Goal: Information Seeking & Learning: Find specific fact

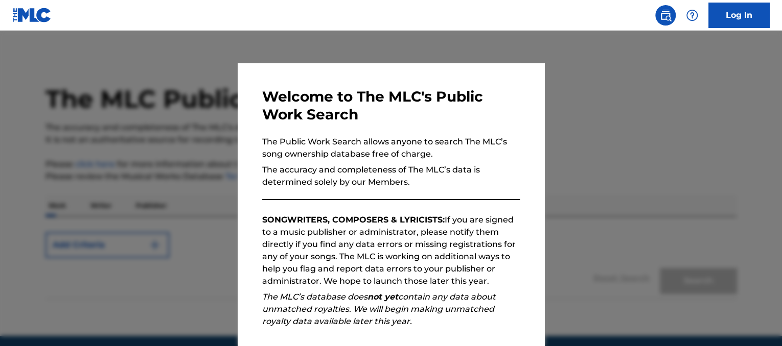
click at [570, 120] on div at bounding box center [391, 204] width 782 height 346
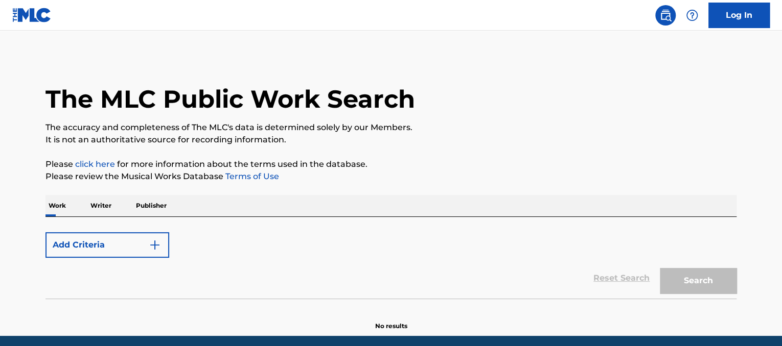
click at [96, 201] on p "Writer" at bounding box center [100, 205] width 27 height 21
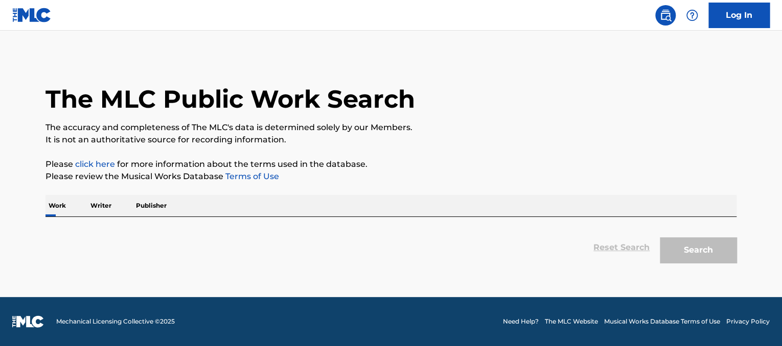
click at [101, 207] on p "Writer" at bounding box center [100, 205] width 27 height 21
click at [100, 205] on p "Writer" at bounding box center [100, 205] width 27 height 21
click at [149, 204] on p "Publisher" at bounding box center [151, 205] width 37 height 21
click at [104, 205] on p "Writer" at bounding box center [100, 205] width 27 height 21
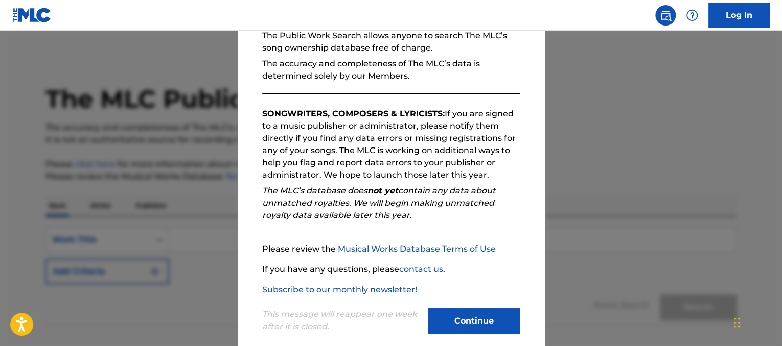
scroll to position [121, 0]
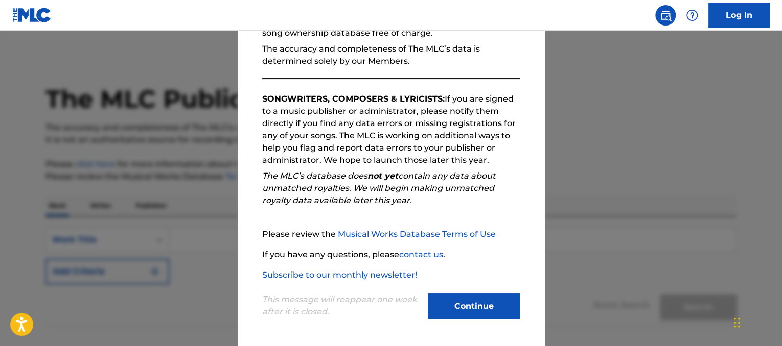
click at [472, 305] on button "Continue" at bounding box center [474, 307] width 92 height 26
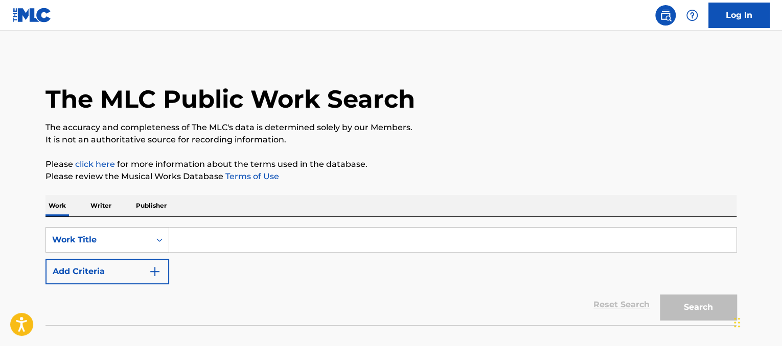
click at [102, 205] on p "Writer" at bounding box center [100, 205] width 27 height 21
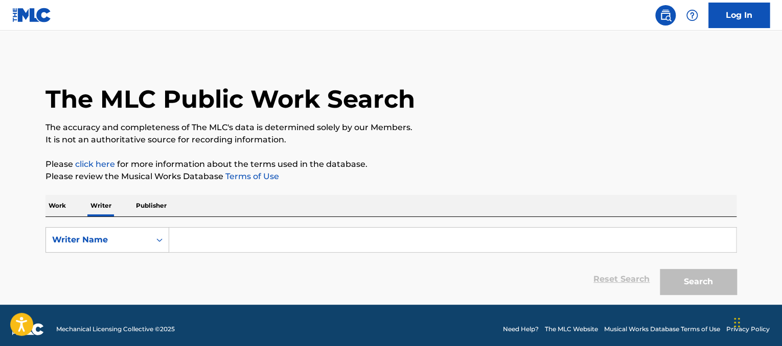
click at [200, 244] on input "Search Form" at bounding box center [452, 240] width 567 height 25
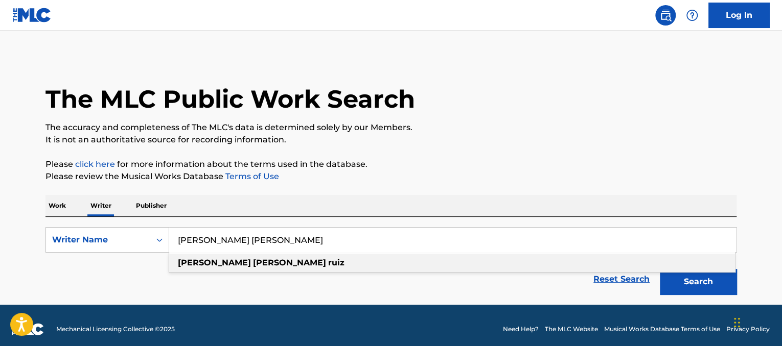
type input "daniel rivera ruiz"
click at [328, 258] on strong "ruiz" at bounding box center [336, 263] width 16 height 10
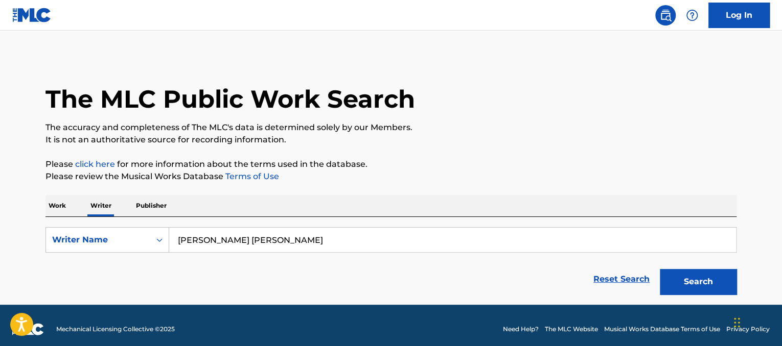
click at [686, 279] on button "Search" at bounding box center [698, 282] width 77 height 26
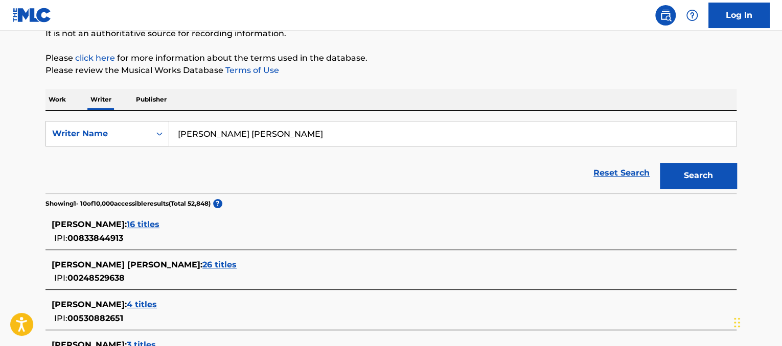
scroll to position [108, 0]
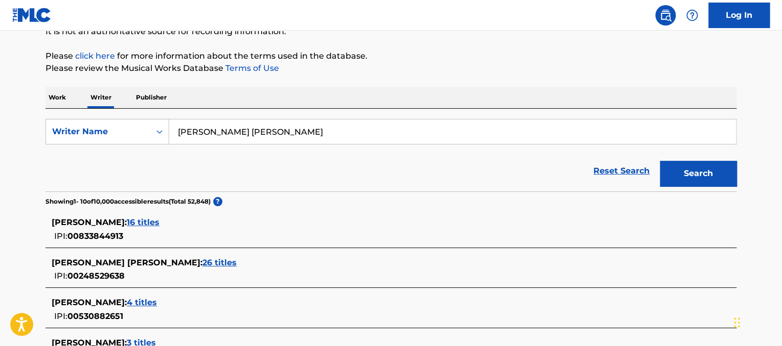
click at [202, 259] on span "26 titles" at bounding box center [219, 263] width 34 height 10
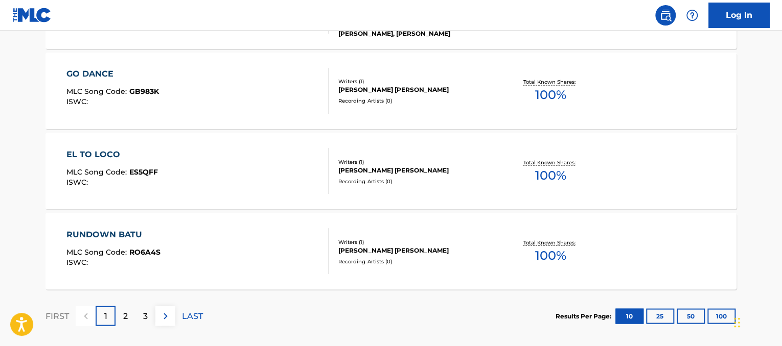
scroll to position [905, 0]
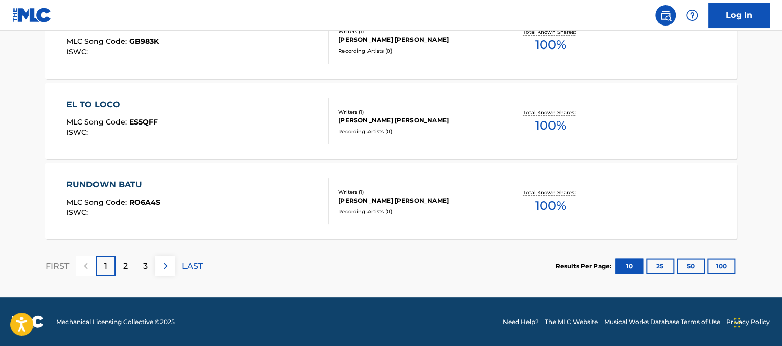
click at [695, 266] on button "50" at bounding box center [691, 266] width 28 height 15
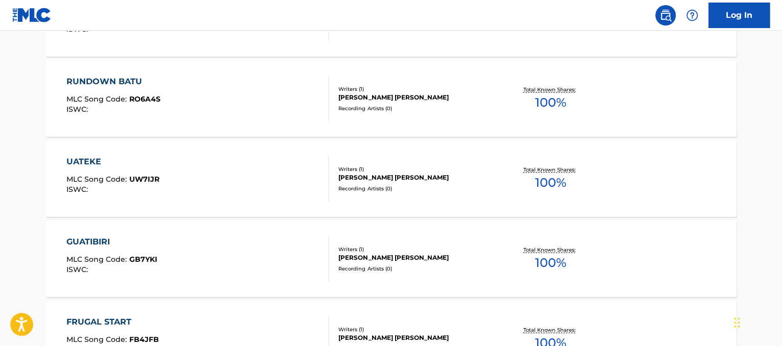
scroll to position [978, 0]
